Goal: Navigation & Orientation: Find specific page/section

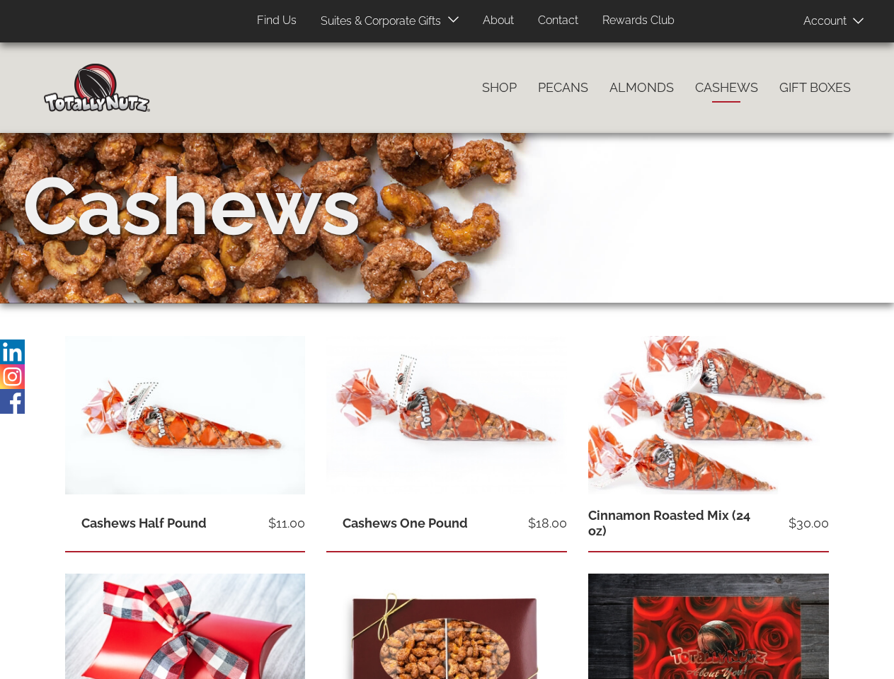
click at [86, 21] on span "Products" at bounding box center [95, 21] width 46 height 21
click at [881, 0] on header "Products User account menu Account Log In Sign Up 0 items Top Menu (Pages) Find…" at bounding box center [447, 21] width 894 height 42
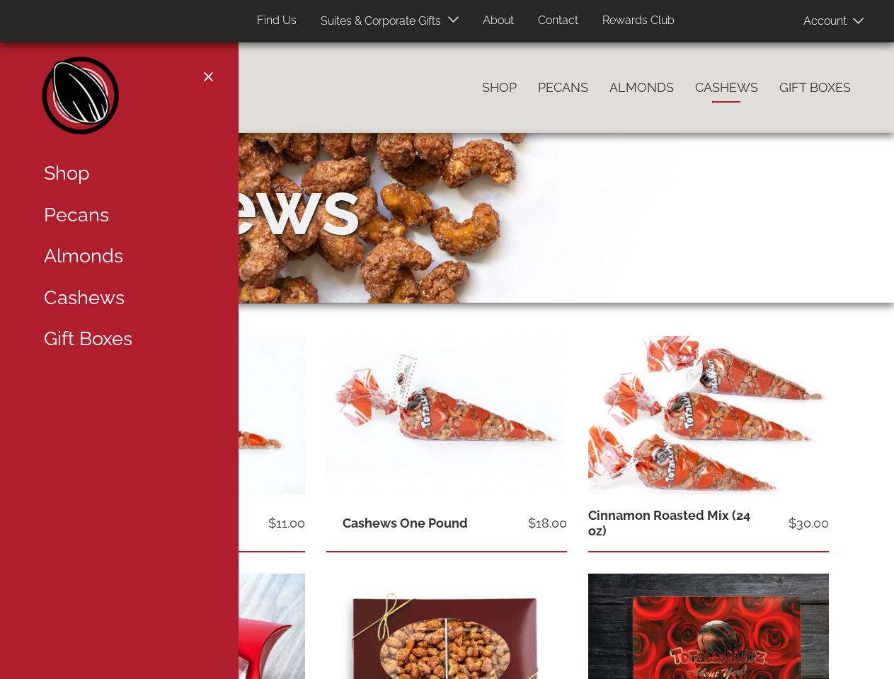
click at [12, 352] on img at bounding box center [12, 352] width 25 height 25
click at [12, 377] on div "Close navigation Main navigation Home Catalog menu navigation Shop Pecans Almon…" at bounding box center [447, 540] width 894 height 997
